Goal: Task Accomplishment & Management: Manage account settings

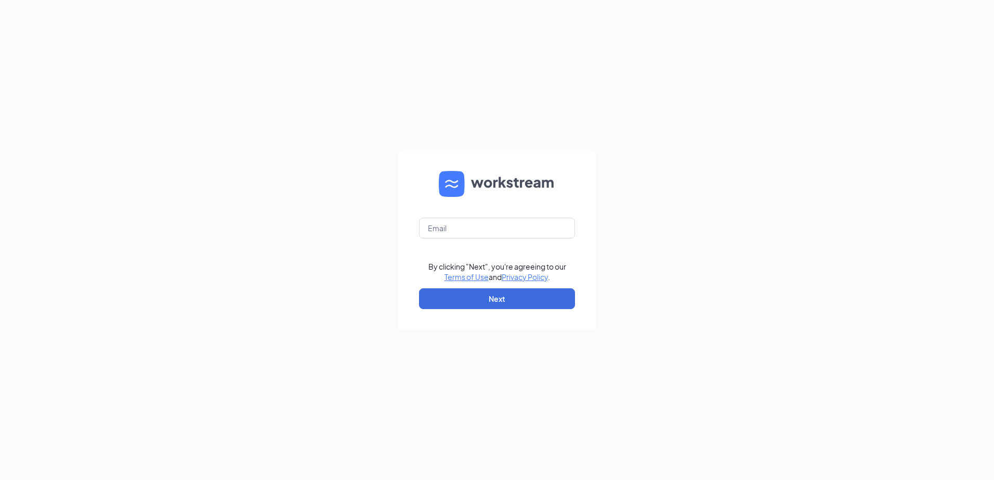
type input "[PERSON_NAME][EMAIL_ADDRESS][DOMAIN_NAME]"
click at [470, 295] on button "Next" at bounding box center [497, 298] width 156 height 21
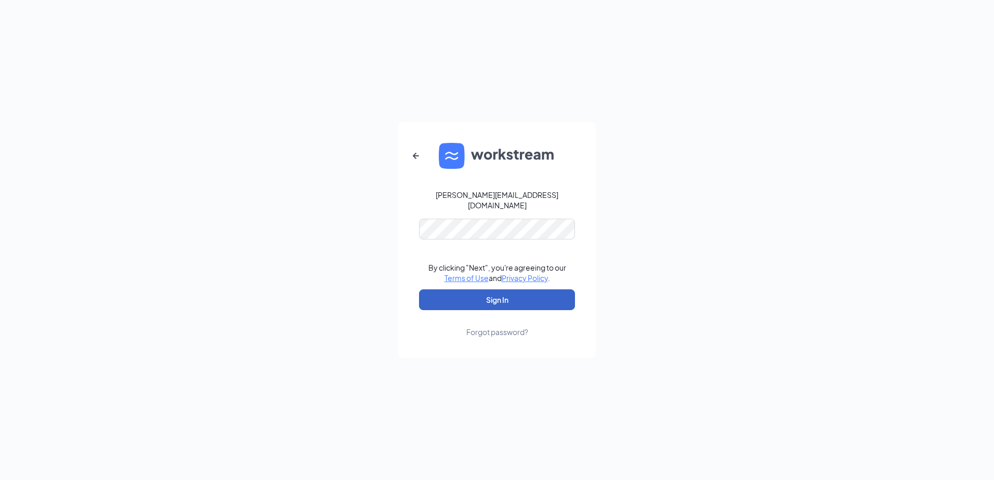
click at [515, 290] on button "Sign In" at bounding box center [497, 300] width 156 height 21
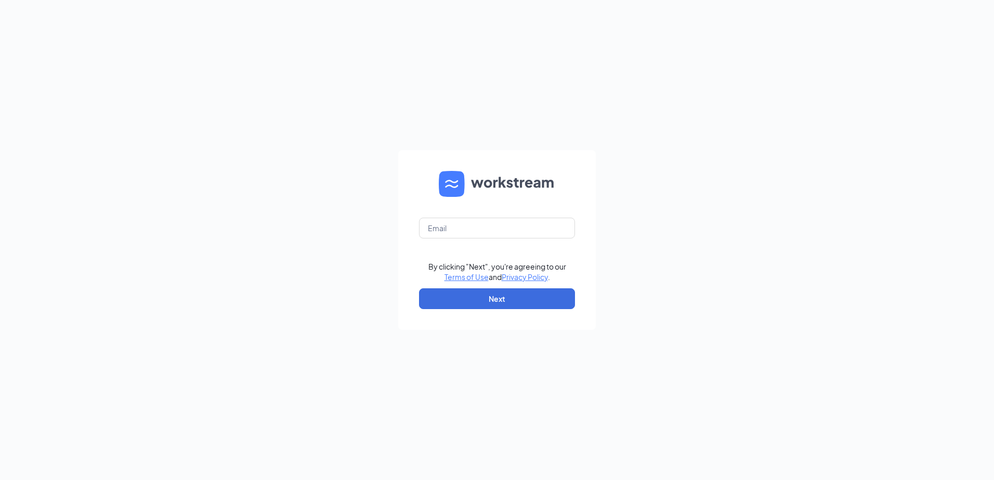
type input "[PERSON_NAME][EMAIL_ADDRESS][DOMAIN_NAME]"
click at [523, 309] on form "ariely@freddysusa.com By clicking "Next", you're agreeing to our Terms of Use a…" at bounding box center [497, 240] width 198 height 180
click at [523, 297] on button "Next" at bounding box center [497, 298] width 156 height 21
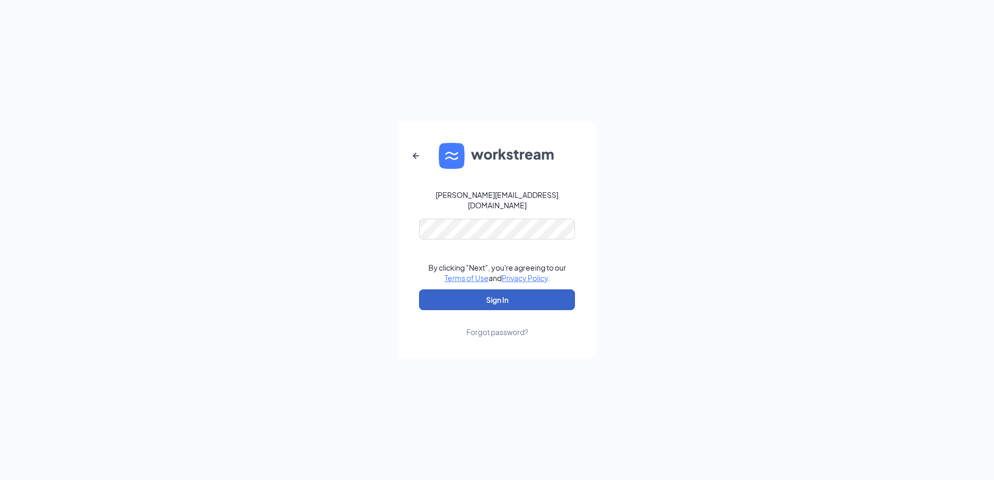
click at [543, 293] on button "Sign In" at bounding box center [497, 300] width 156 height 21
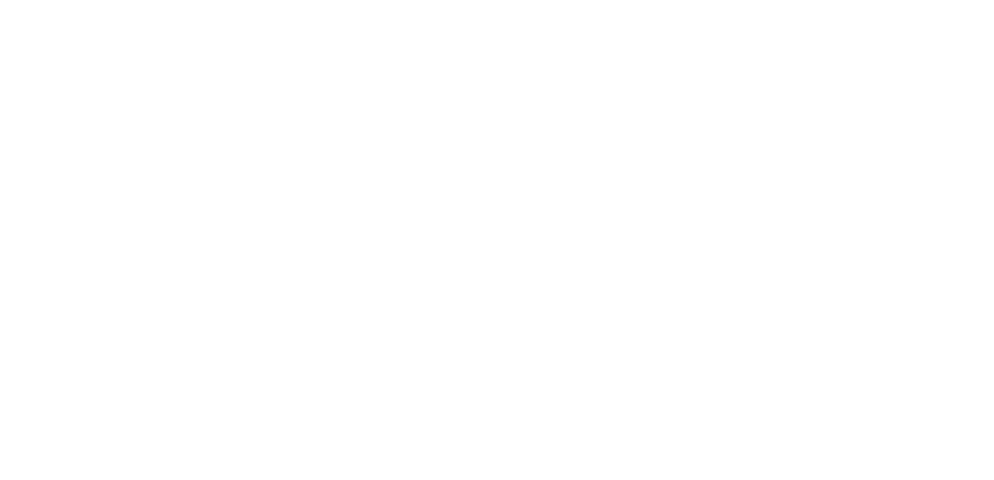
click at [543, 293] on body at bounding box center [497, 240] width 994 height 480
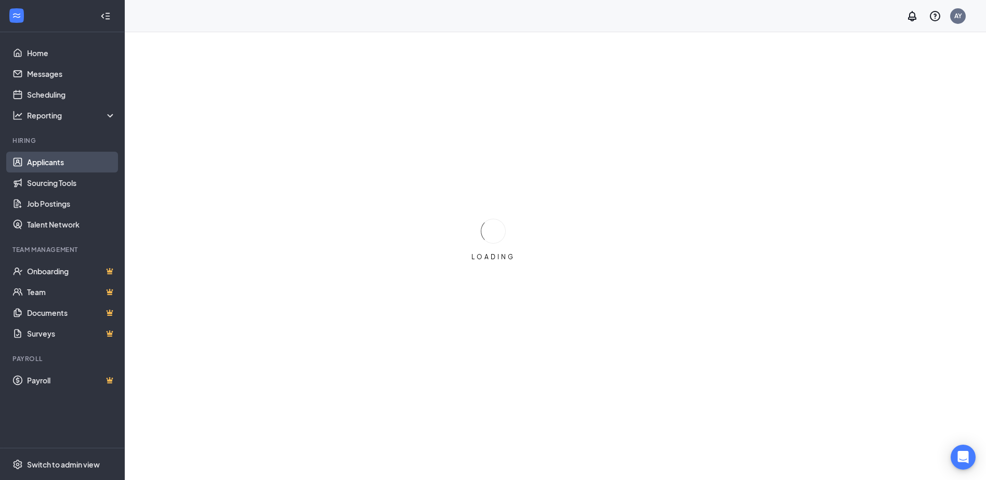
click at [38, 162] on link "Applicants" at bounding box center [71, 162] width 89 height 21
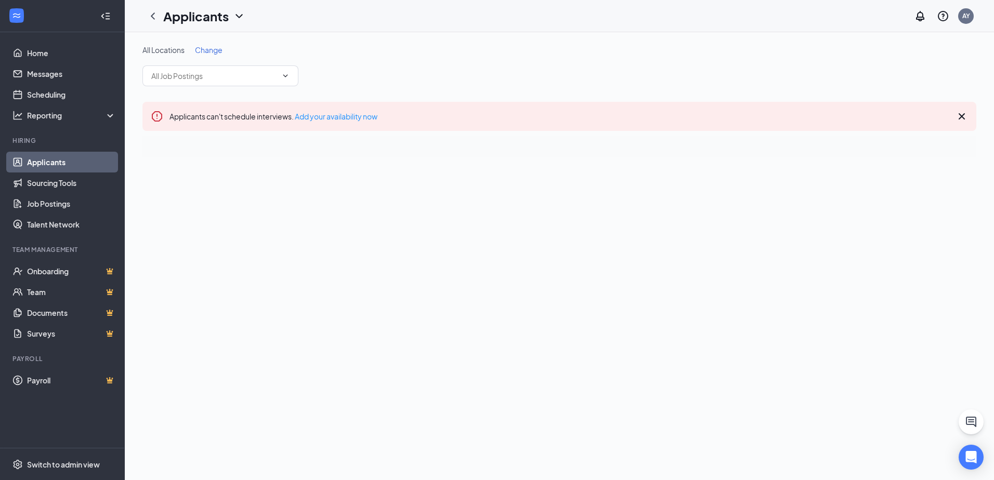
click at [103, 17] on icon "Collapse" at bounding box center [102, 16] width 3 height 5
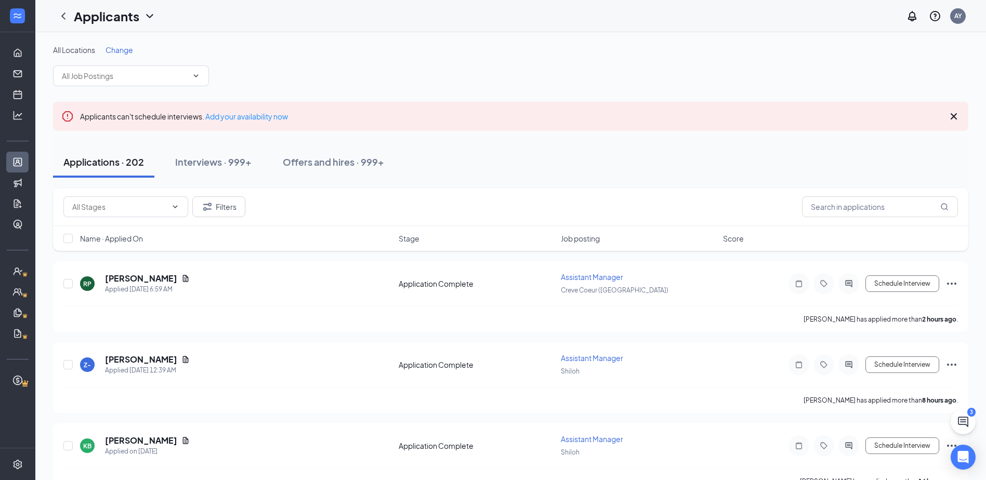
click at [957, 106] on div "Applicants can't schedule interviews. Add your availability now" at bounding box center [510, 116] width 915 height 29
click at [954, 112] on icon "Cross" at bounding box center [954, 116] width 12 height 12
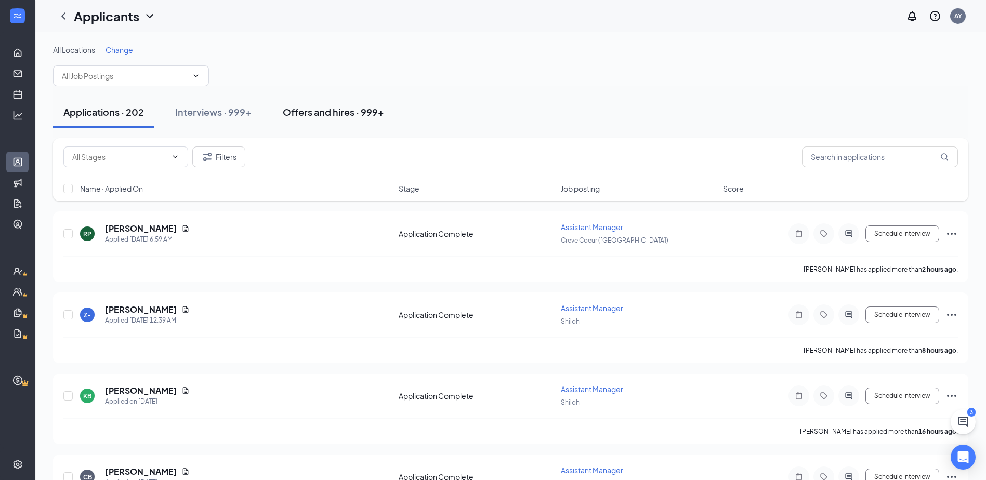
click at [343, 111] on div "Offers and hires · 999+" at bounding box center [333, 112] width 101 height 13
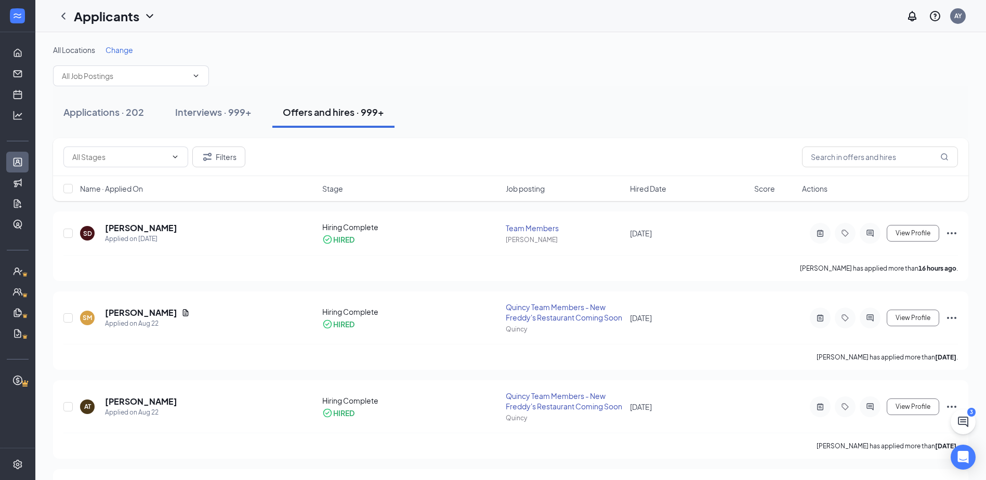
click at [645, 188] on span "Hired Date" at bounding box center [648, 188] width 36 height 10
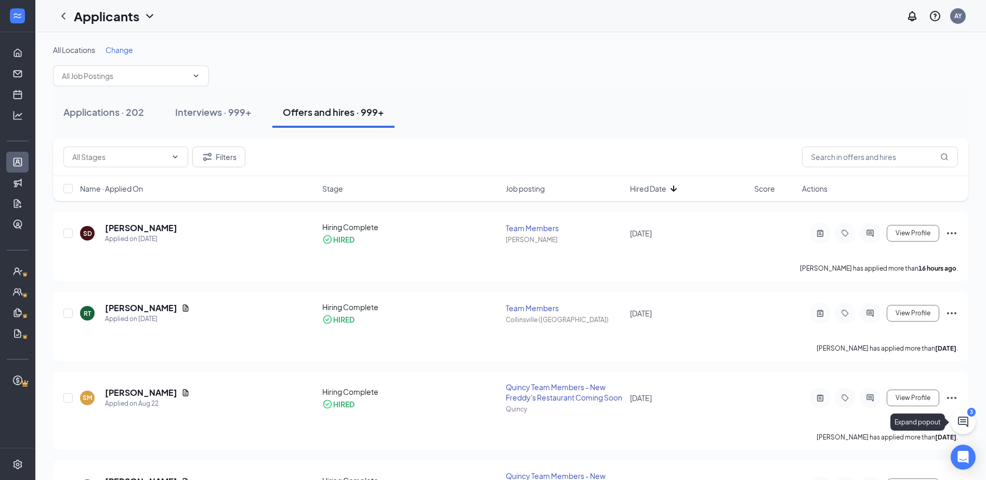
click at [967, 414] on div "3" at bounding box center [971, 412] width 8 height 9
click at [965, 422] on icon "ChatActive" at bounding box center [963, 422] width 10 height 10
click at [821, 465] on div "Chat 3" at bounding box center [840, 467] width 159 height 17
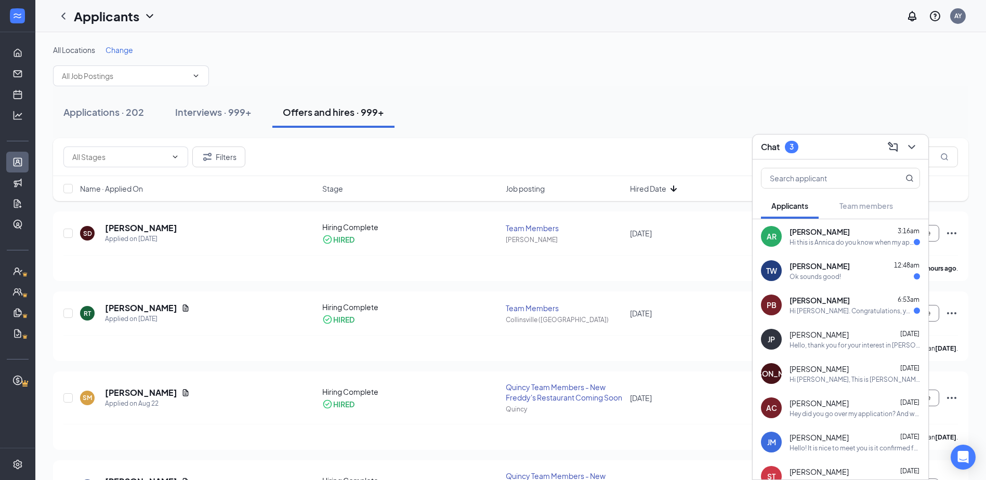
click at [807, 239] on div "Hi this is Annica do you know when my application will be processed in the syst…" at bounding box center [852, 242] width 124 height 9
click at [802, 270] on span "[PERSON_NAME]" at bounding box center [820, 266] width 60 height 10
click at [794, 313] on div "Hi [PERSON_NAME]. Congratulations, your meeting with [PERSON_NAME]'s for Quincy…" at bounding box center [852, 311] width 124 height 9
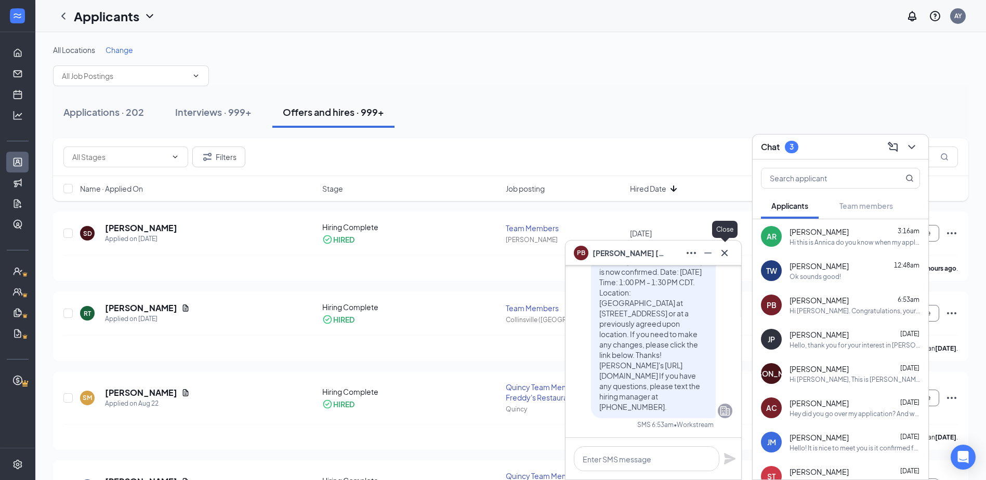
click at [727, 258] on icon "Cross" at bounding box center [724, 253] width 12 height 12
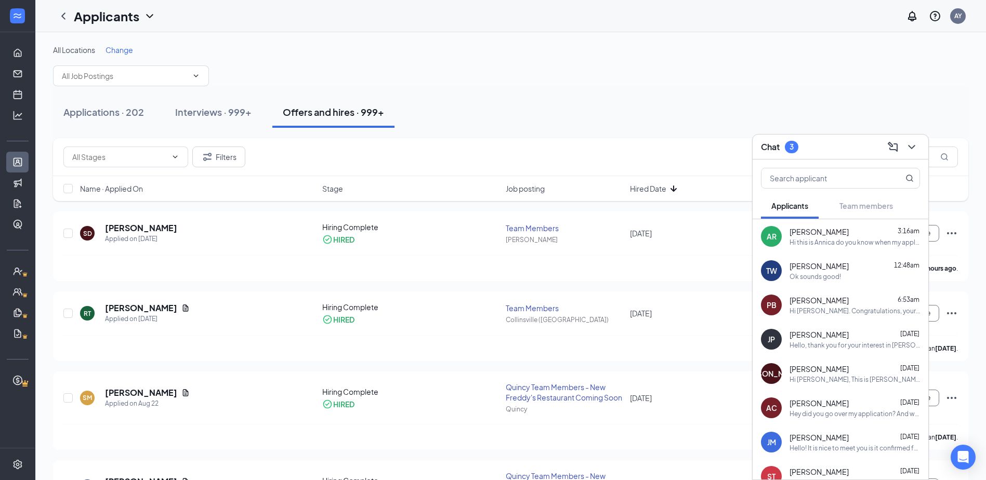
click at [914, 143] on icon "ChevronDown" at bounding box center [911, 147] width 12 height 12
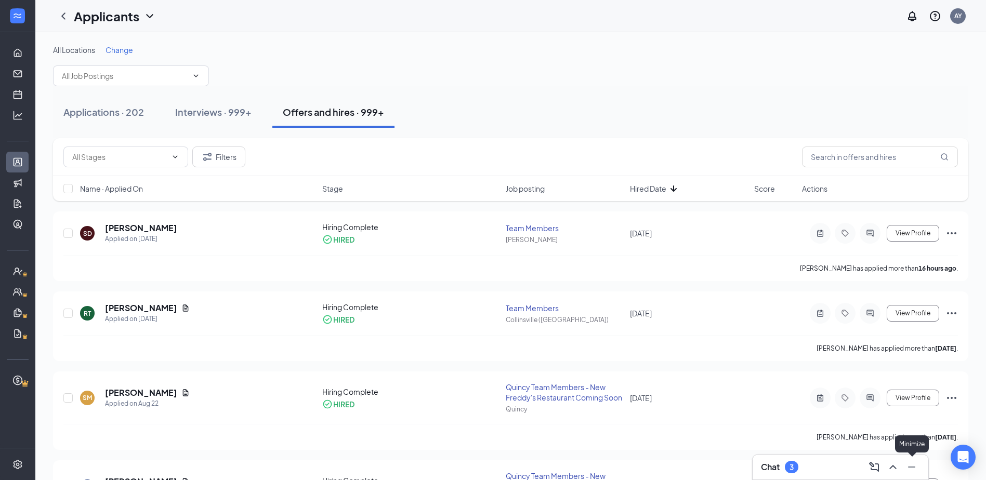
click at [909, 469] on icon "Minimize" at bounding box center [911, 467] width 12 height 12
